Goal: Task Accomplishment & Management: Manage account settings

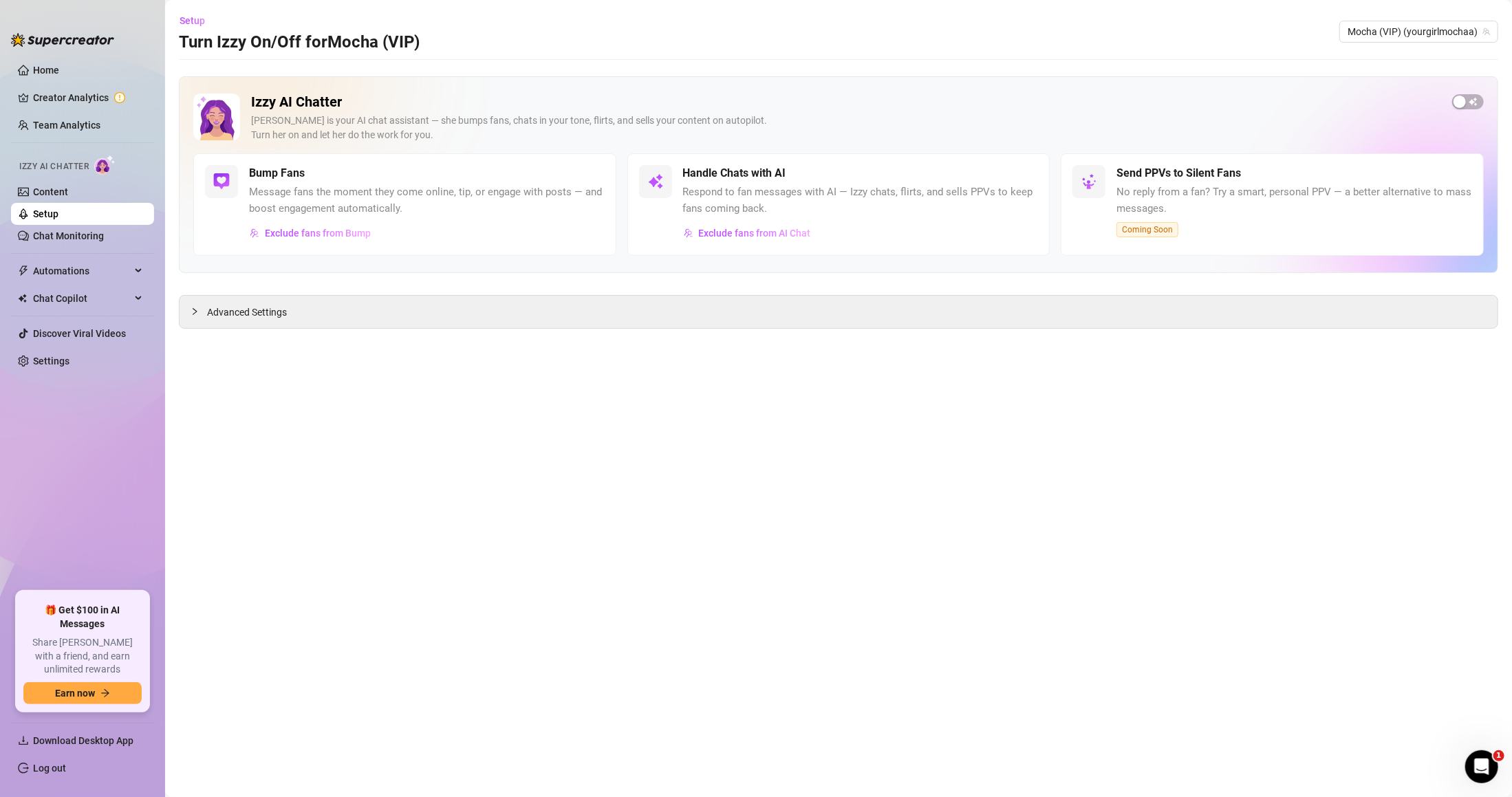
click at [59, 212] on link "Setup" at bounding box center [45, 214] width 25 height 11
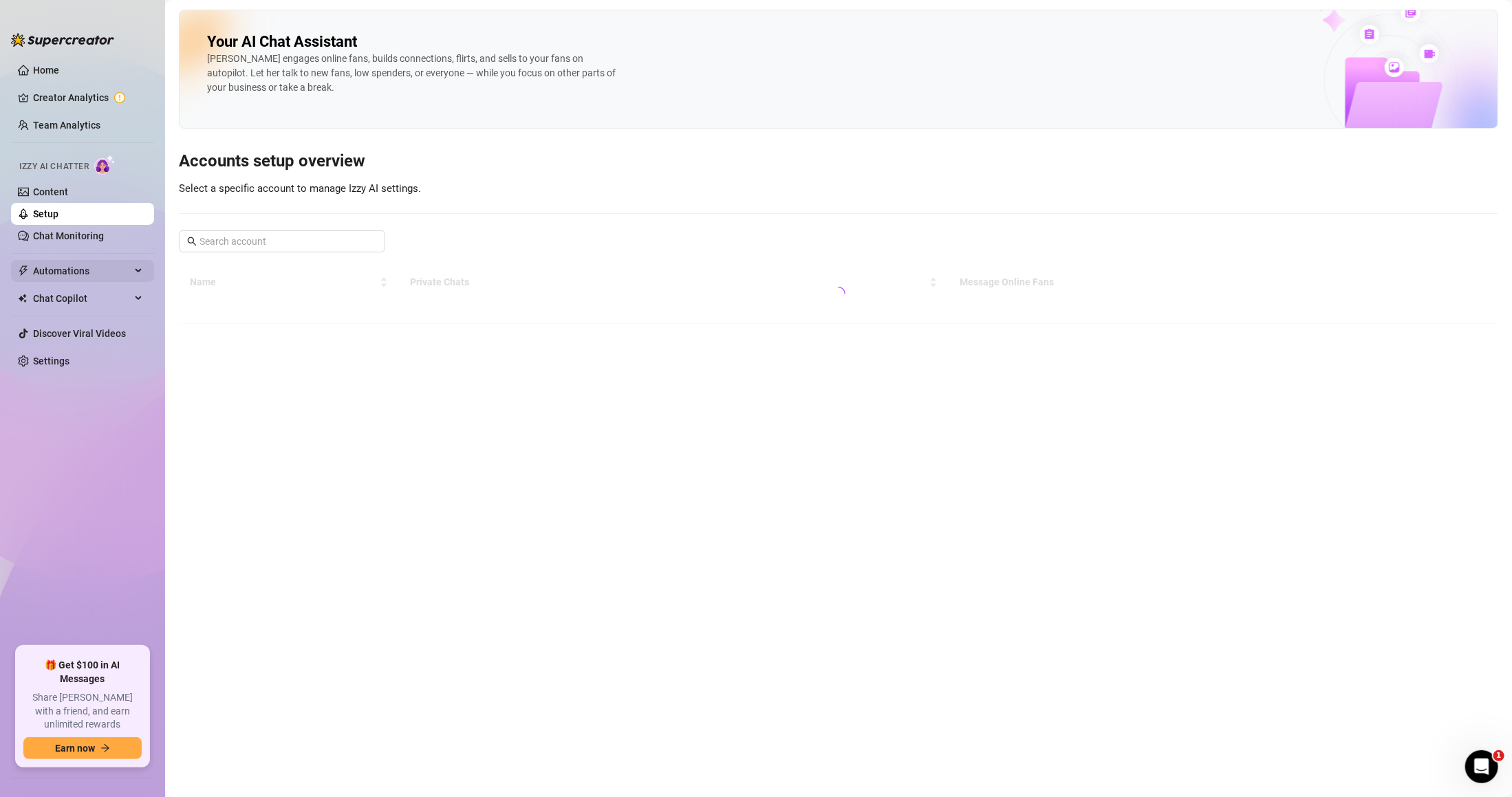
click at [90, 272] on span "Automations" at bounding box center [81, 270] width 97 height 22
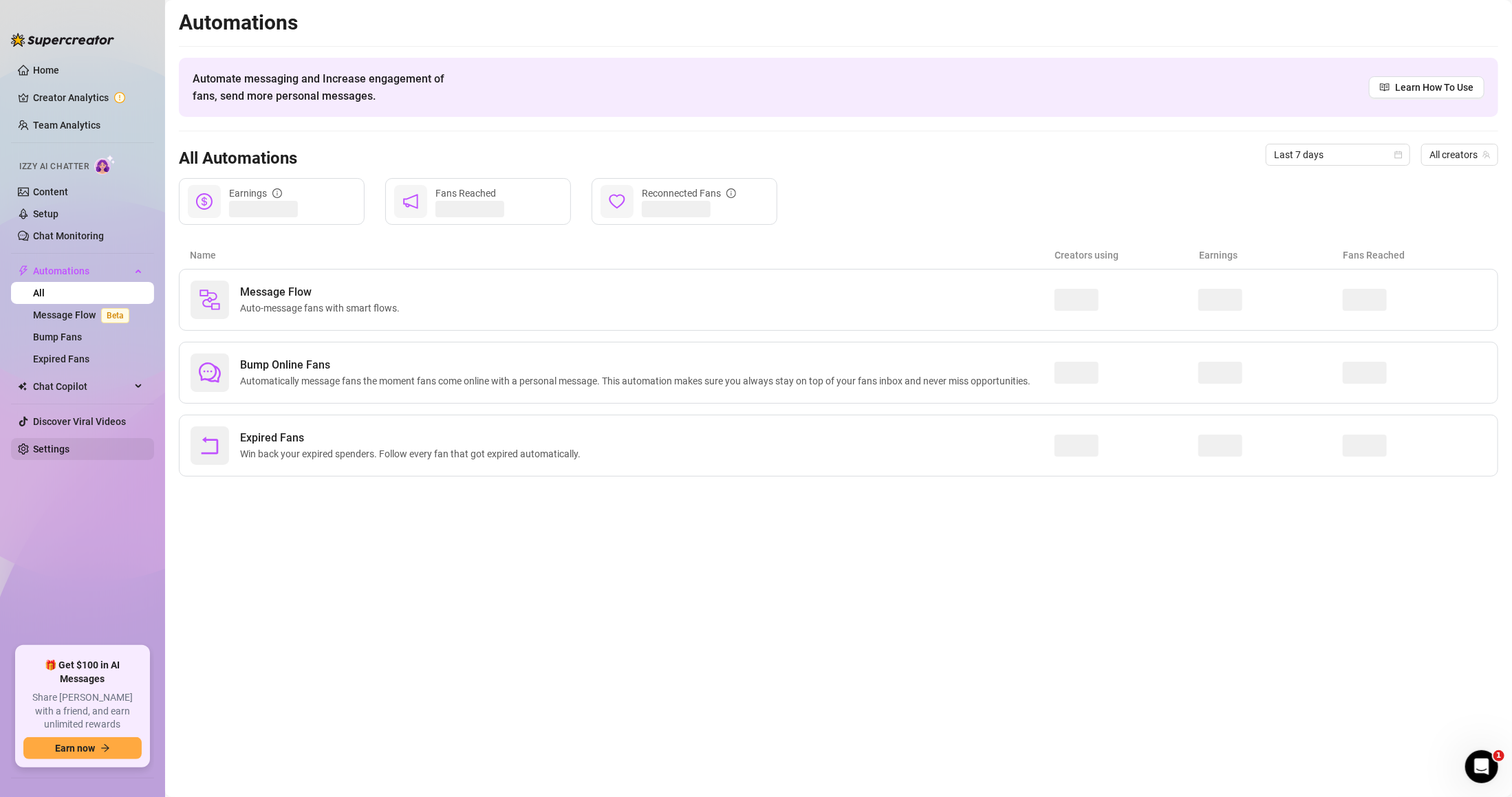
click at [69, 445] on link "Settings" at bounding box center [51, 449] width 37 height 11
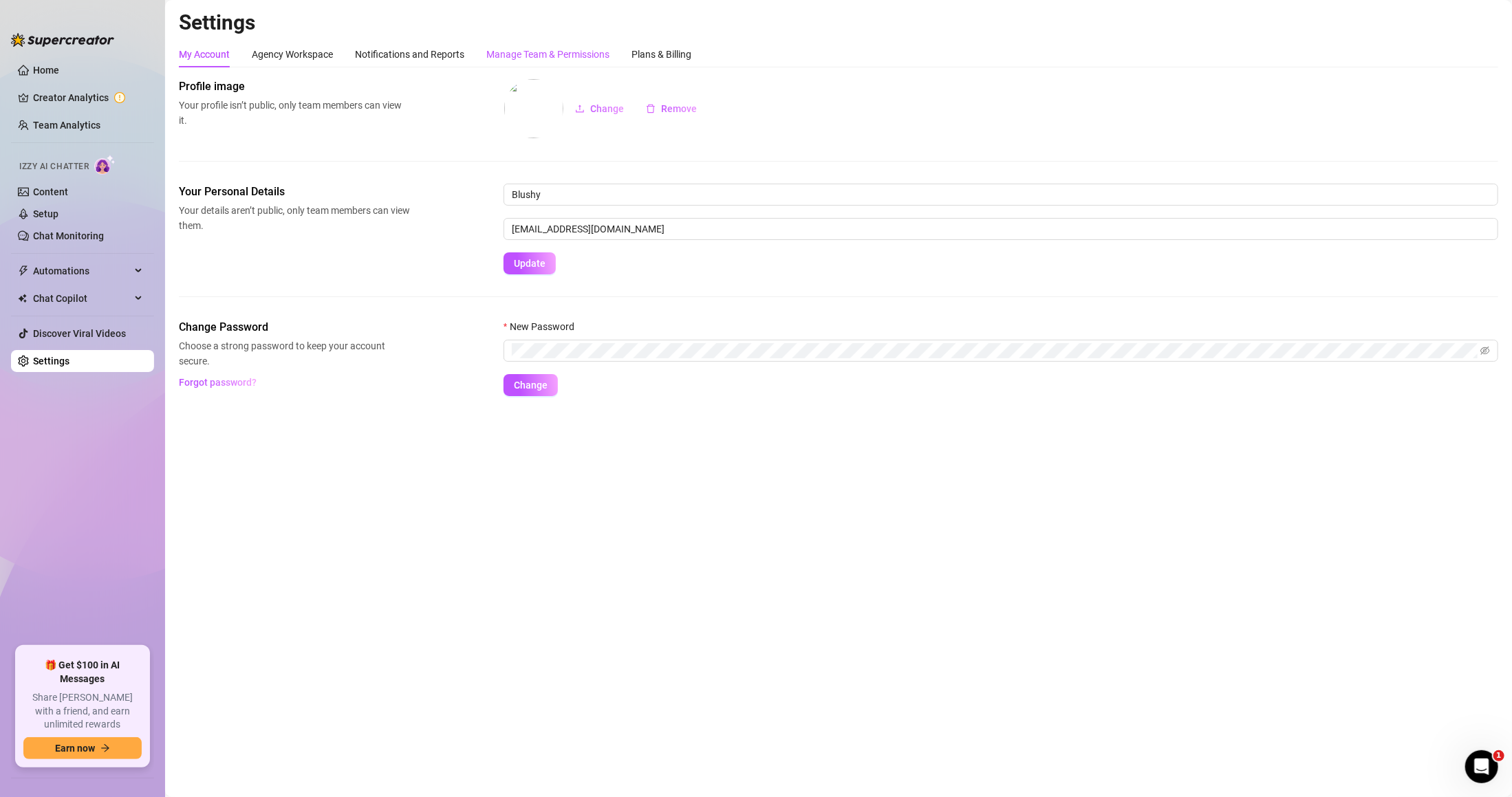
click at [534, 52] on div "Manage Team & Permissions" at bounding box center [548, 55] width 123 height 15
click at [538, 47] on div "Manage Team & Permissions" at bounding box center [548, 55] width 123 height 15
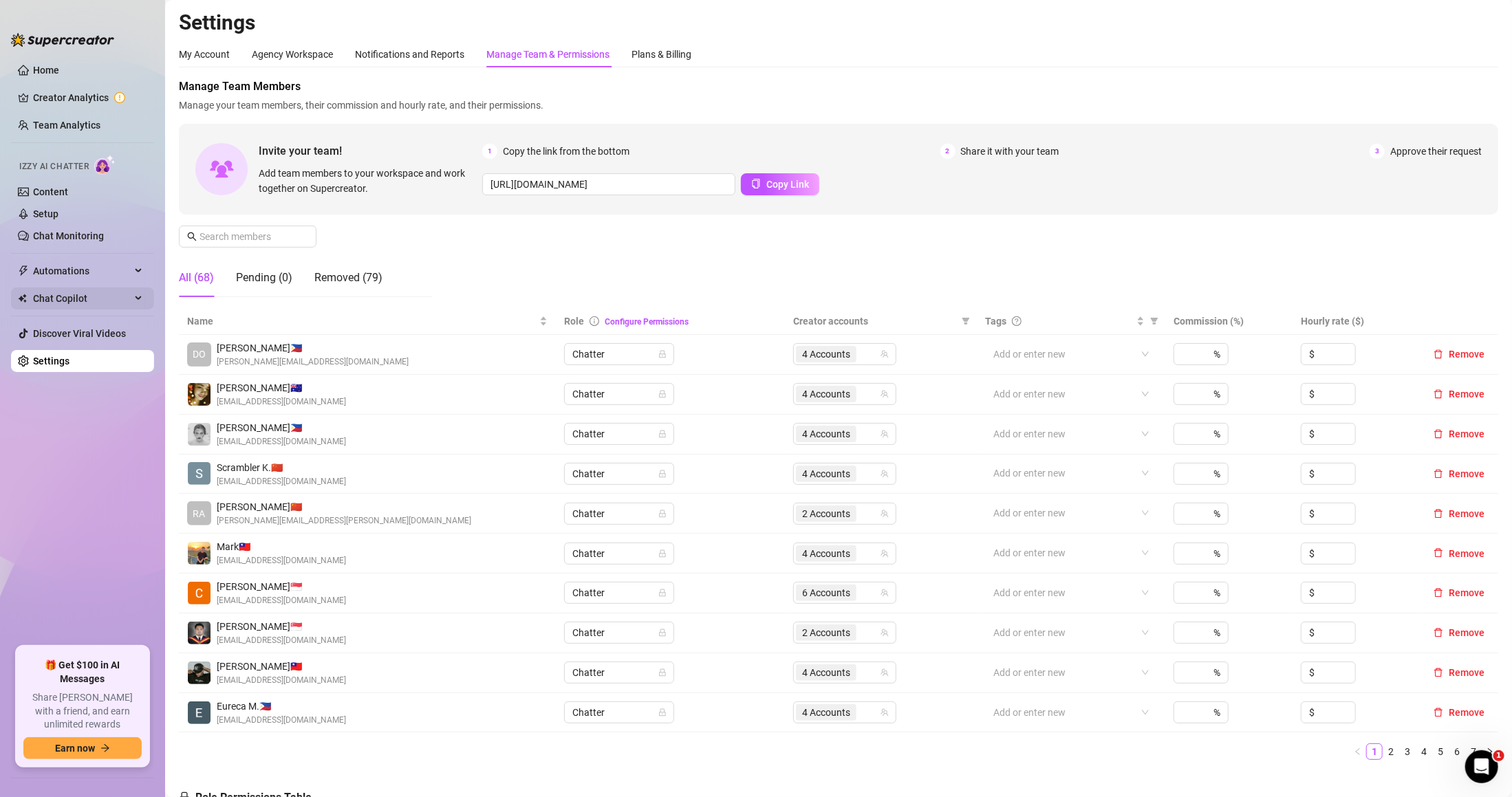
click at [96, 295] on span "Chat Copilot" at bounding box center [81, 298] width 97 height 22
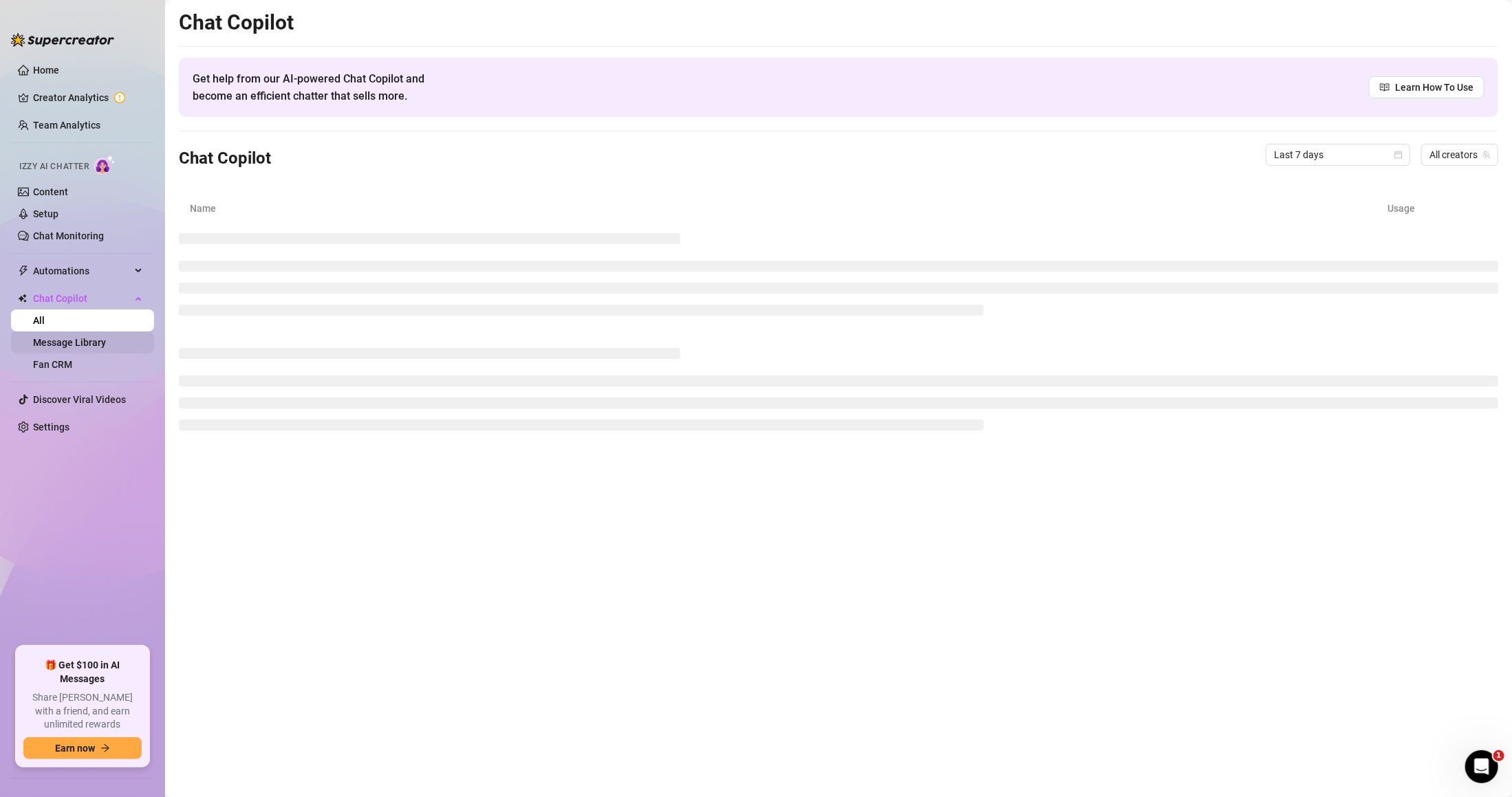
click at [106, 343] on link "Message Library" at bounding box center [69, 342] width 73 height 11
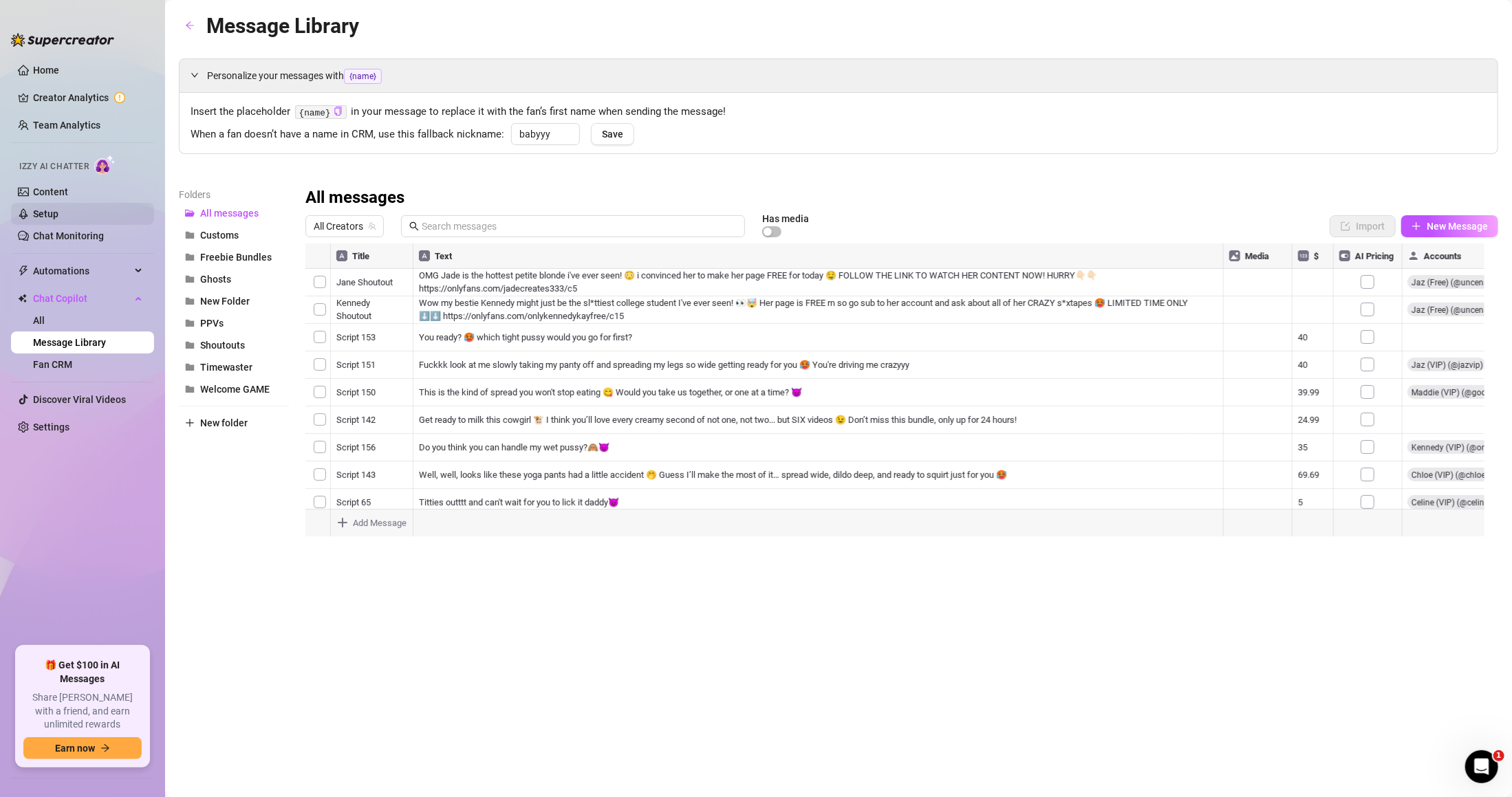
click at [59, 212] on link "Setup" at bounding box center [45, 214] width 25 height 11
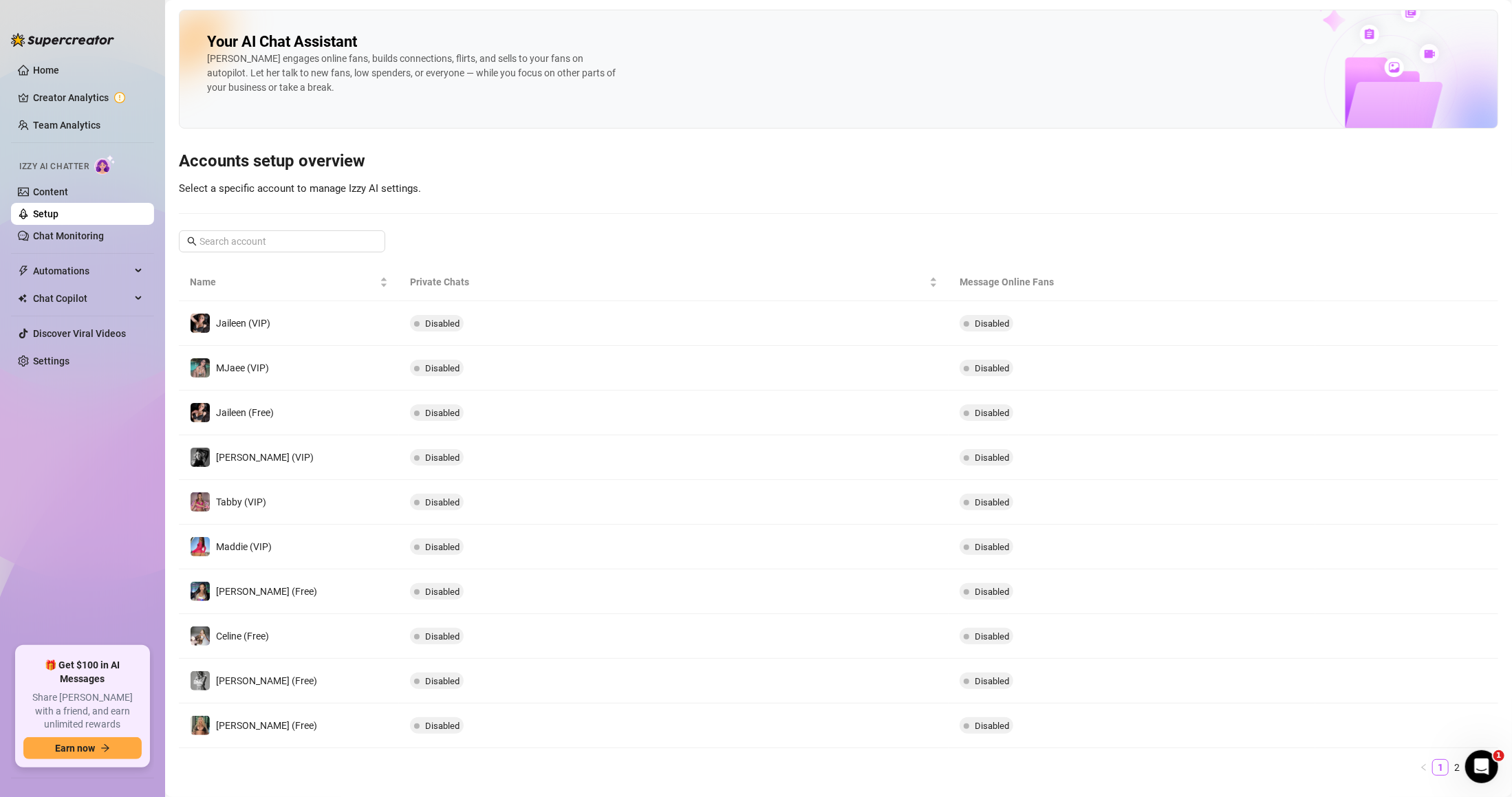
click at [500, 535] on td "Disabled" at bounding box center [674, 547] width 550 height 44
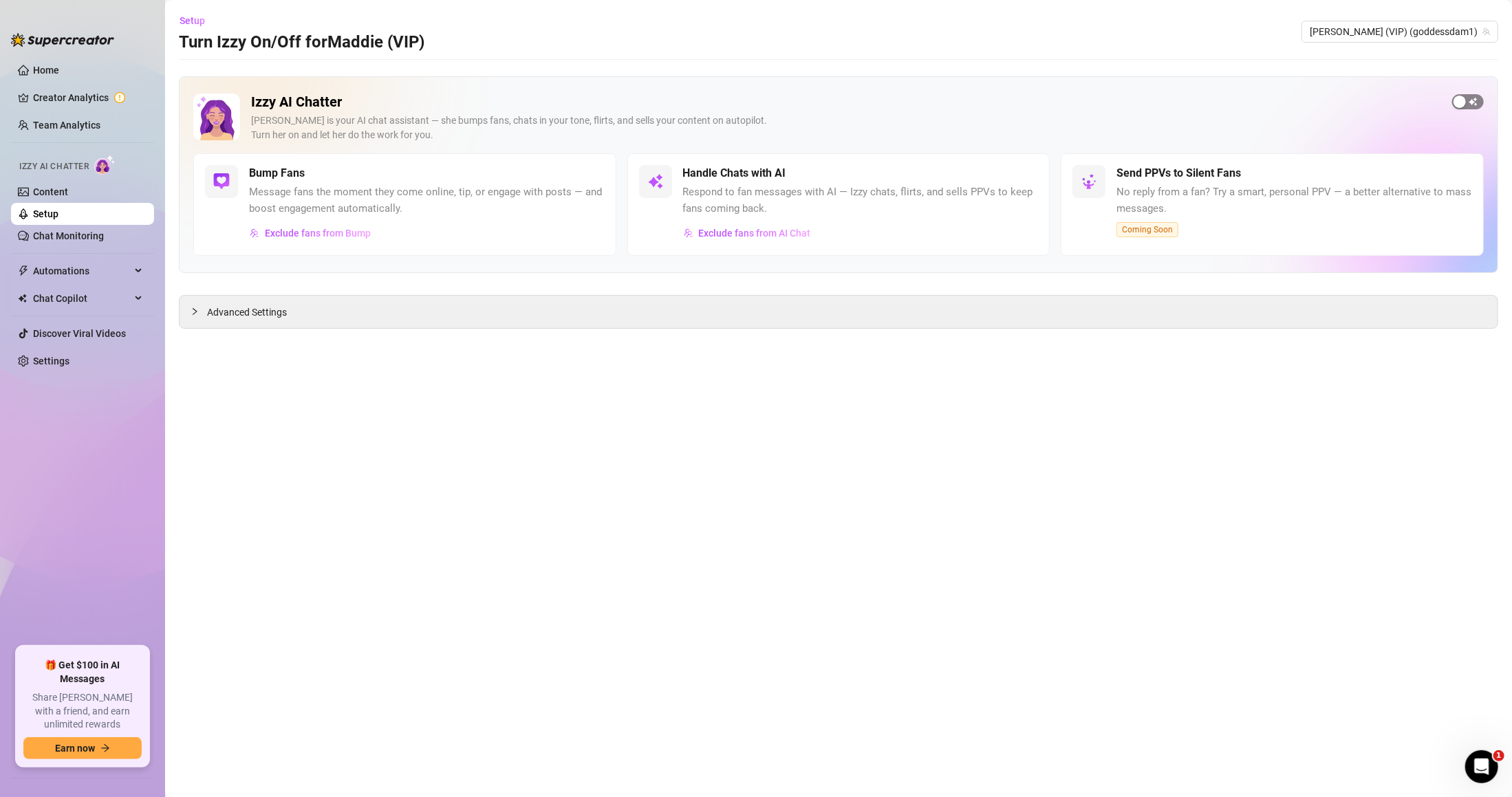
click at [1474, 101] on span "button" at bounding box center [1468, 102] width 32 height 15
click at [57, 213] on link "Setup" at bounding box center [45, 214] width 25 height 11
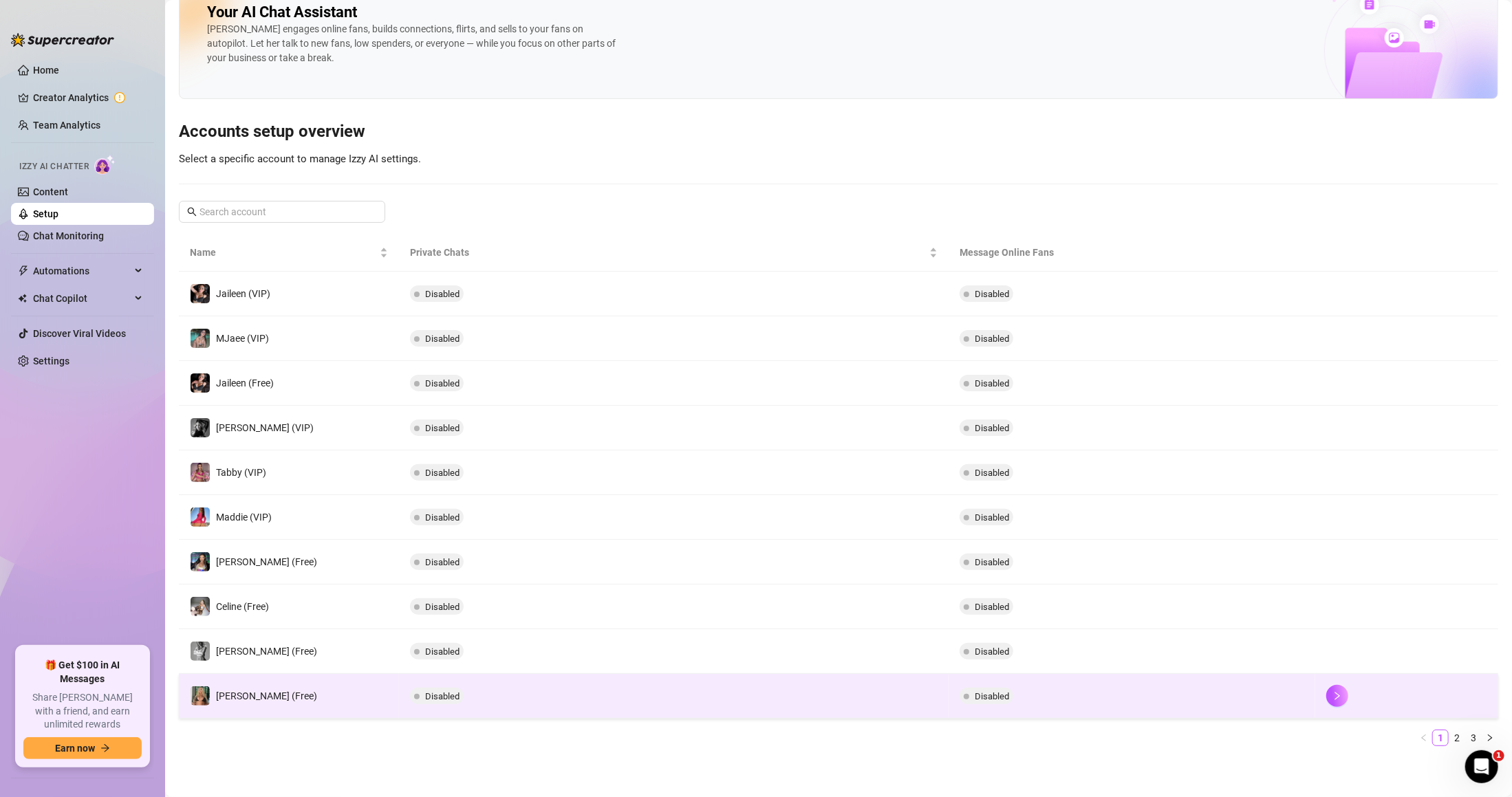
scroll to position [33, 0]
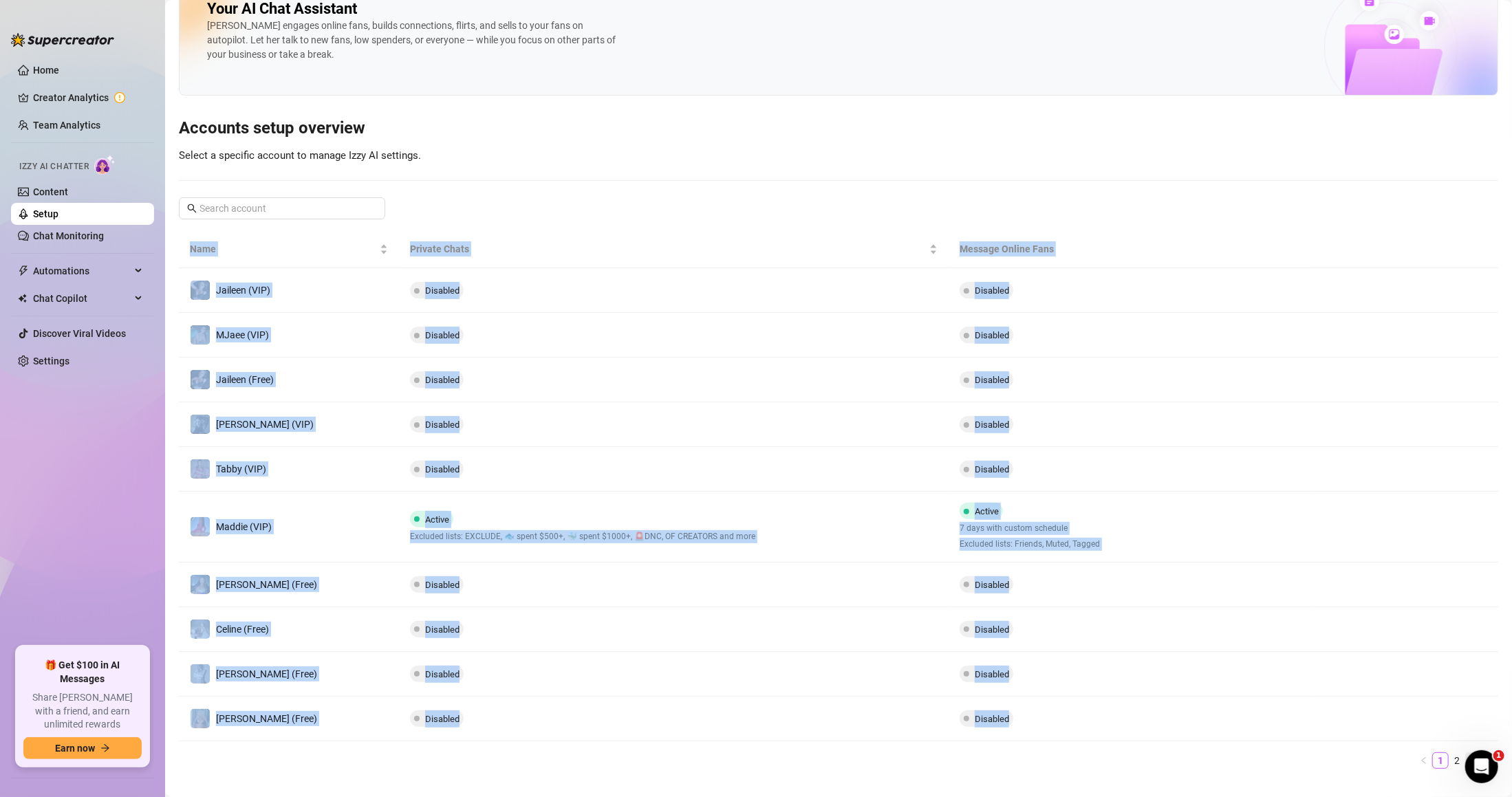
drag, startPoint x: 1441, startPoint y: 736, endPoint x: 1450, endPoint y: 768, distance: 33.2
click at [1450, 768] on div "Name Private Chats Message Online Fans Jaileen (VIP) Disabled Disabled MJaee (V…" at bounding box center [838, 500] width 1320 height 539
click at [1449, 763] on link "2" at bounding box center [1457, 761] width 15 height 15
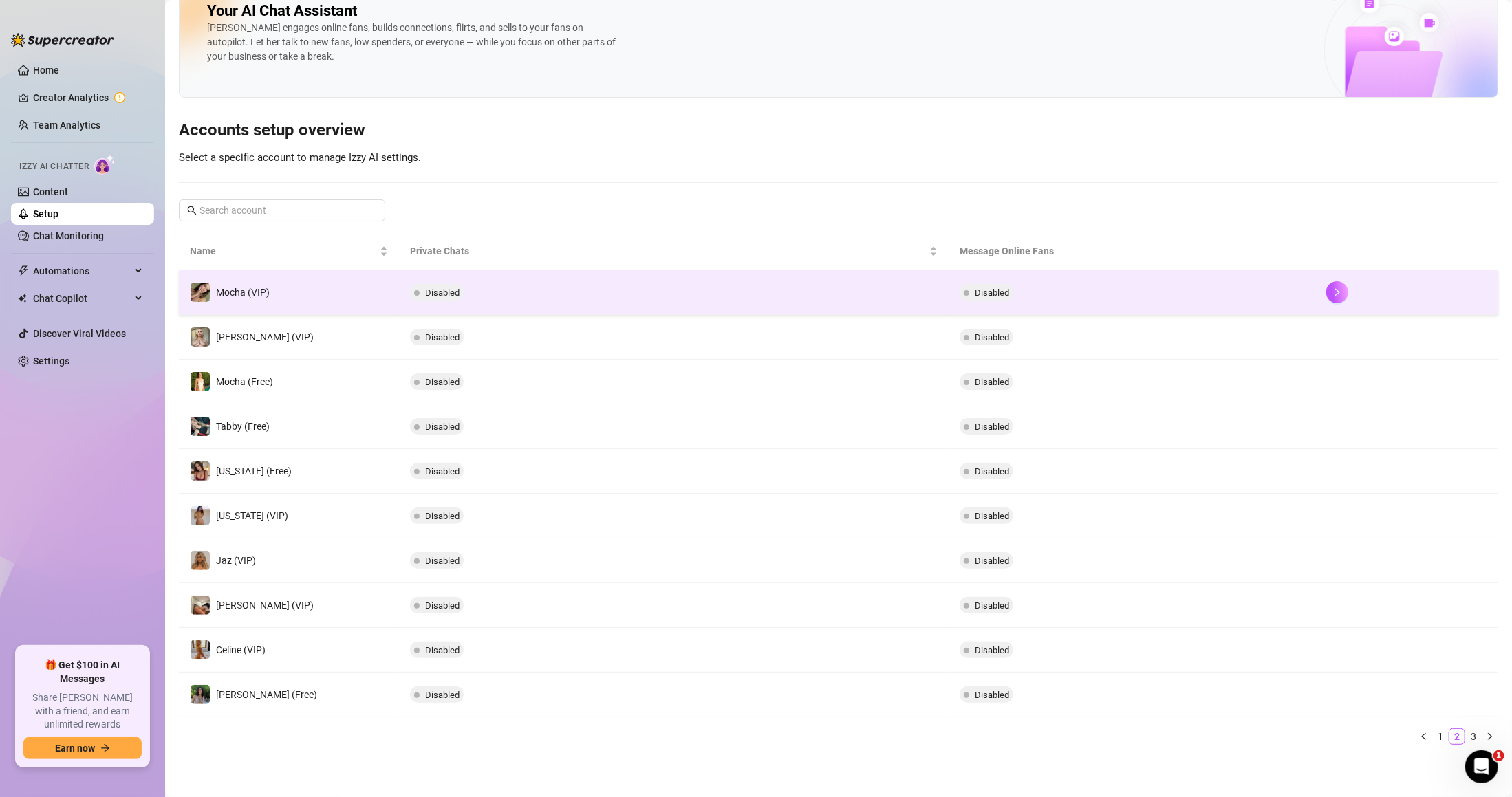
click at [1100, 307] on td "Disabled" at bounding box center [1132, 293] width 367 height 44
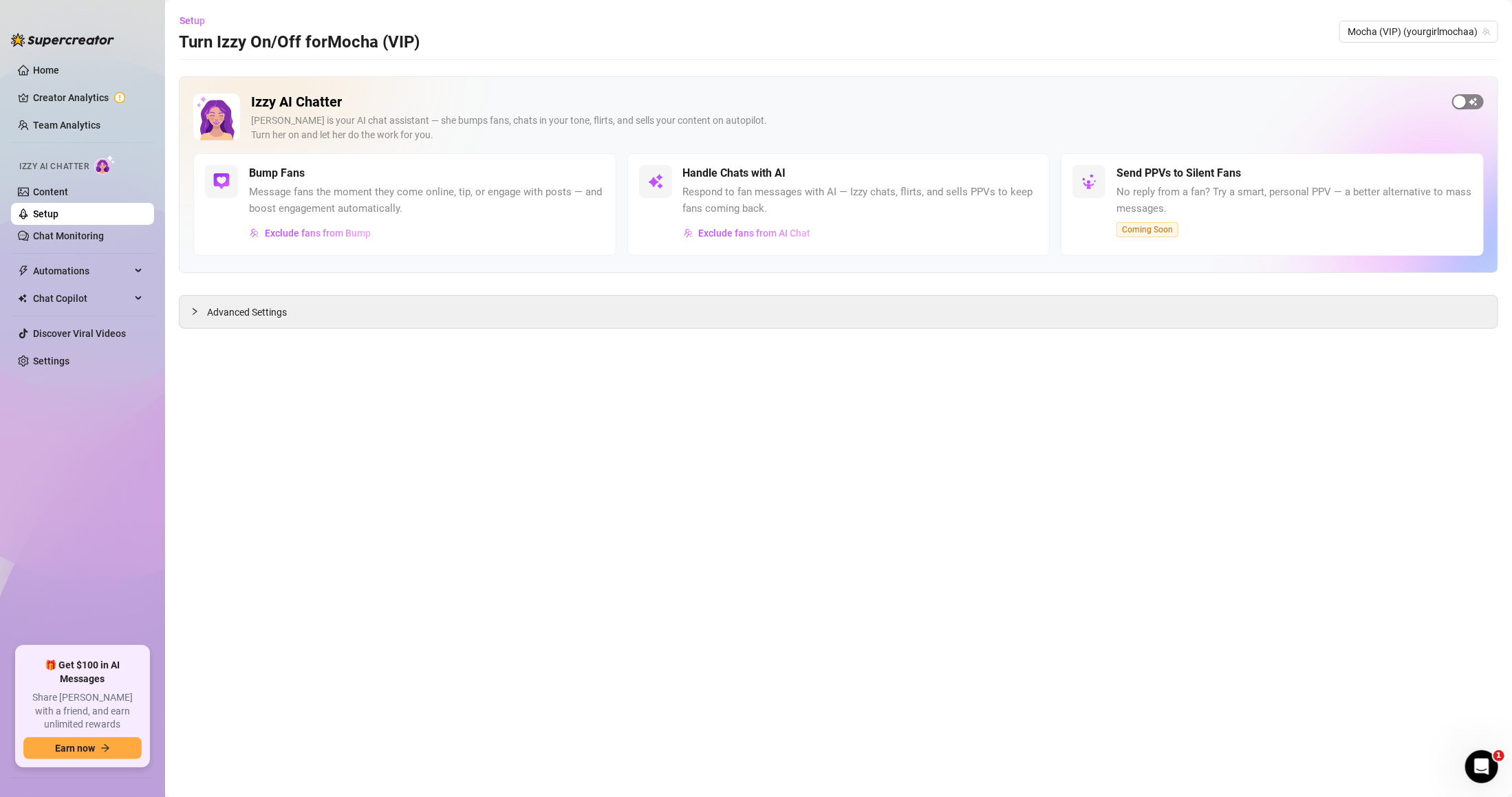
click at [1479, 100] on span "button" at bounding box center [1468, 102] width 32 height 15
